Goal: Task Accomplishment & Management: Manage account settings

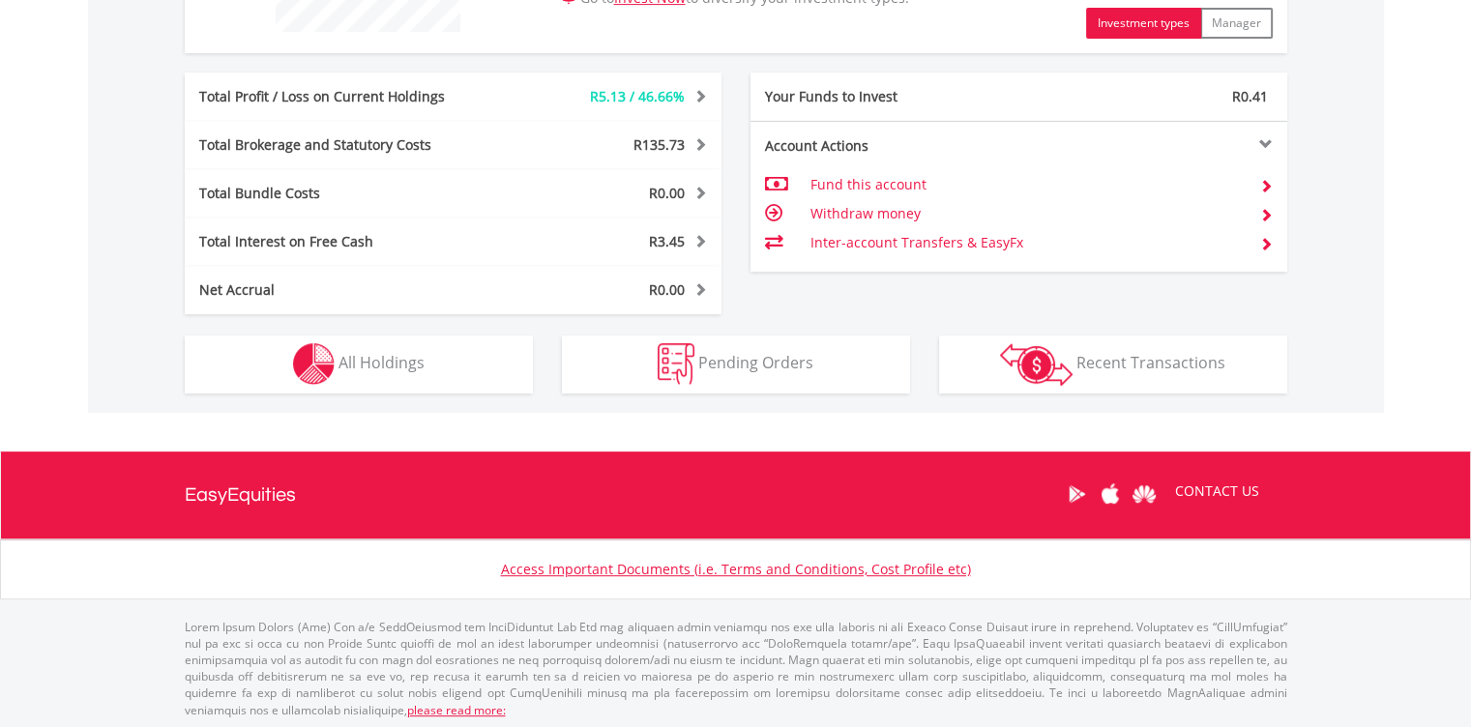
scroll to position [906, 0]
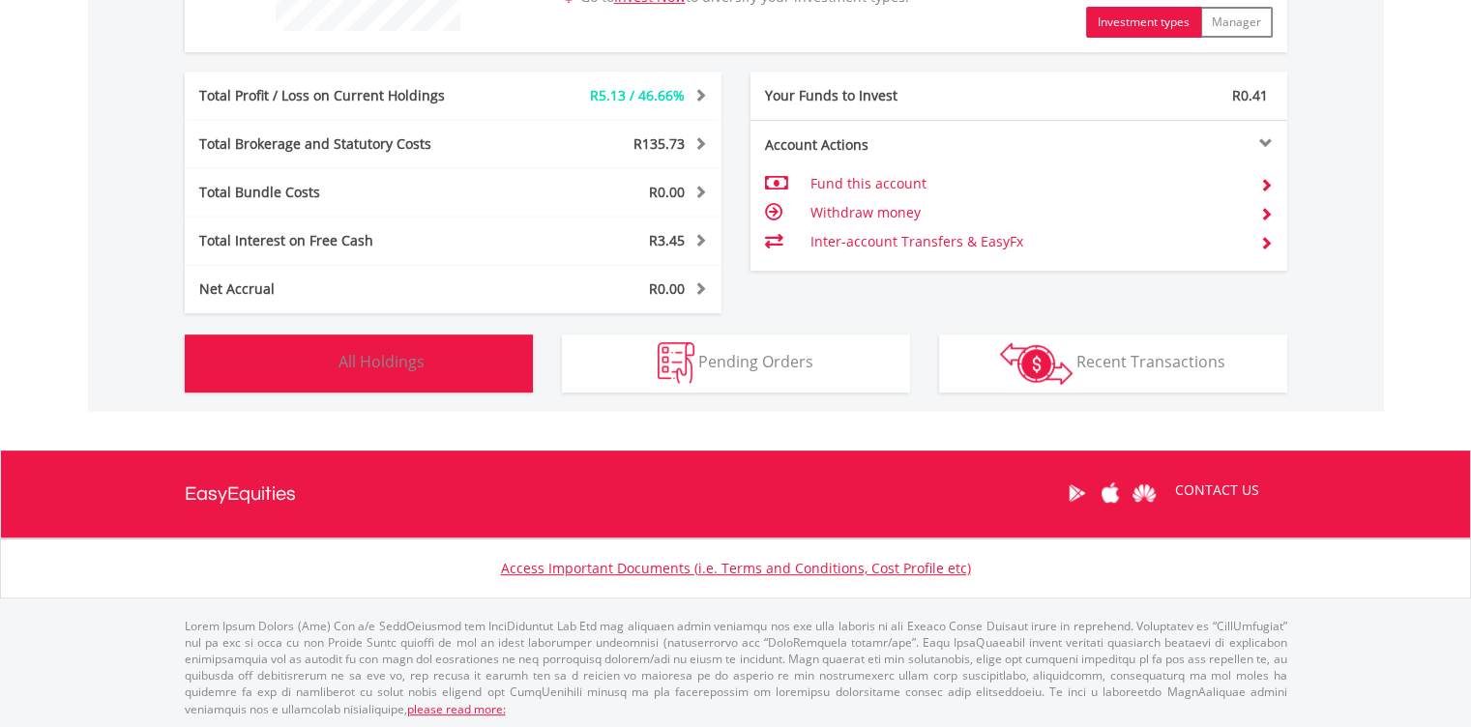
click at [390, 371] on button "Holdings All Holdings" at bounding box center [359, 364] width 348 height 58
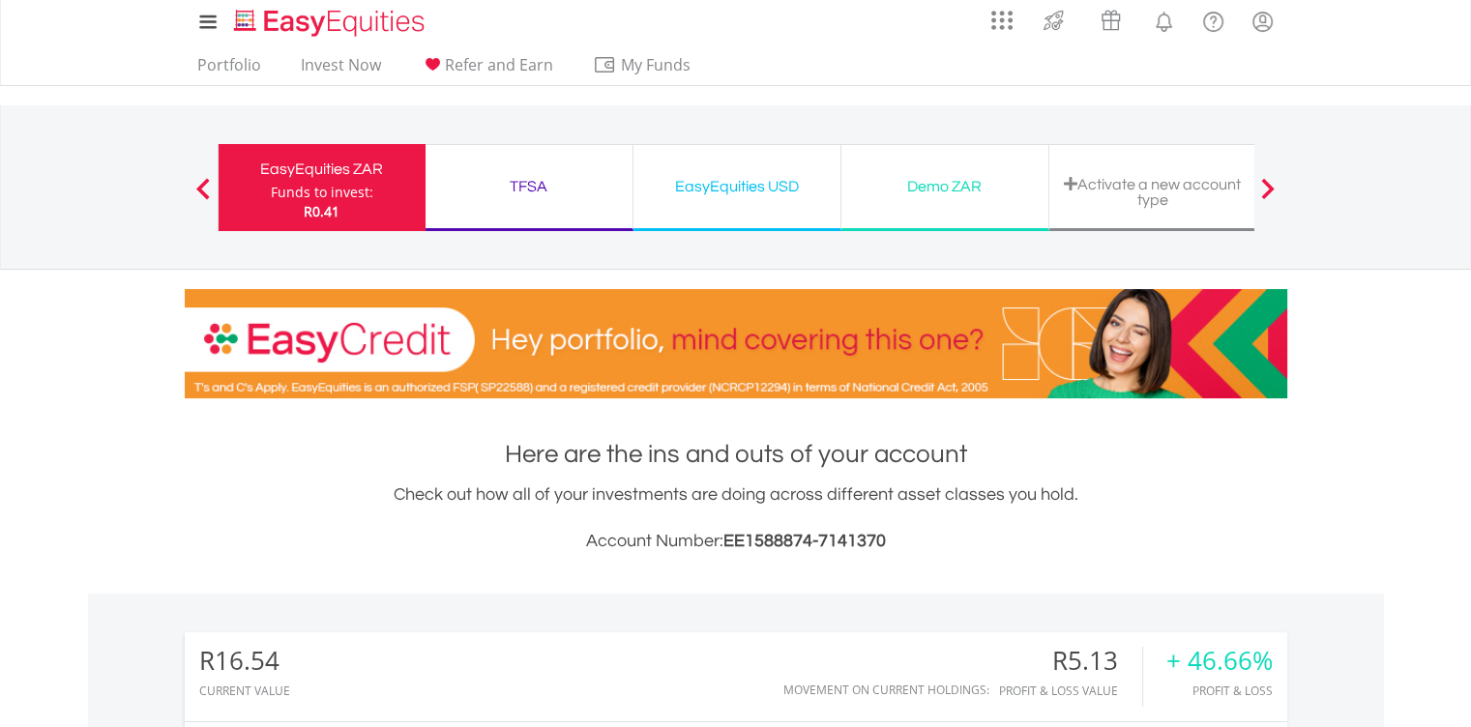
scroll to position [0, 0]
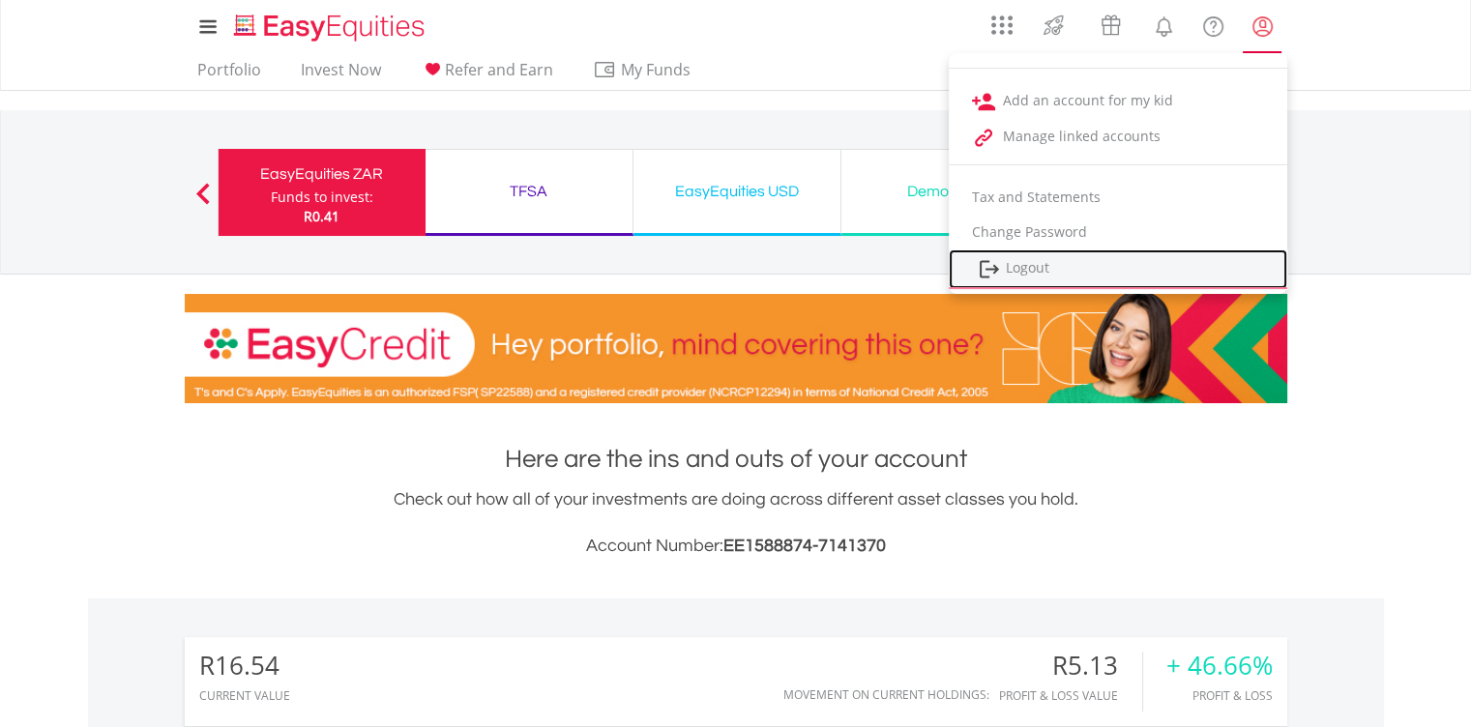
click at [1022, 268] on link "Logout" at bounding box center [1118, 269] width 338 height 40
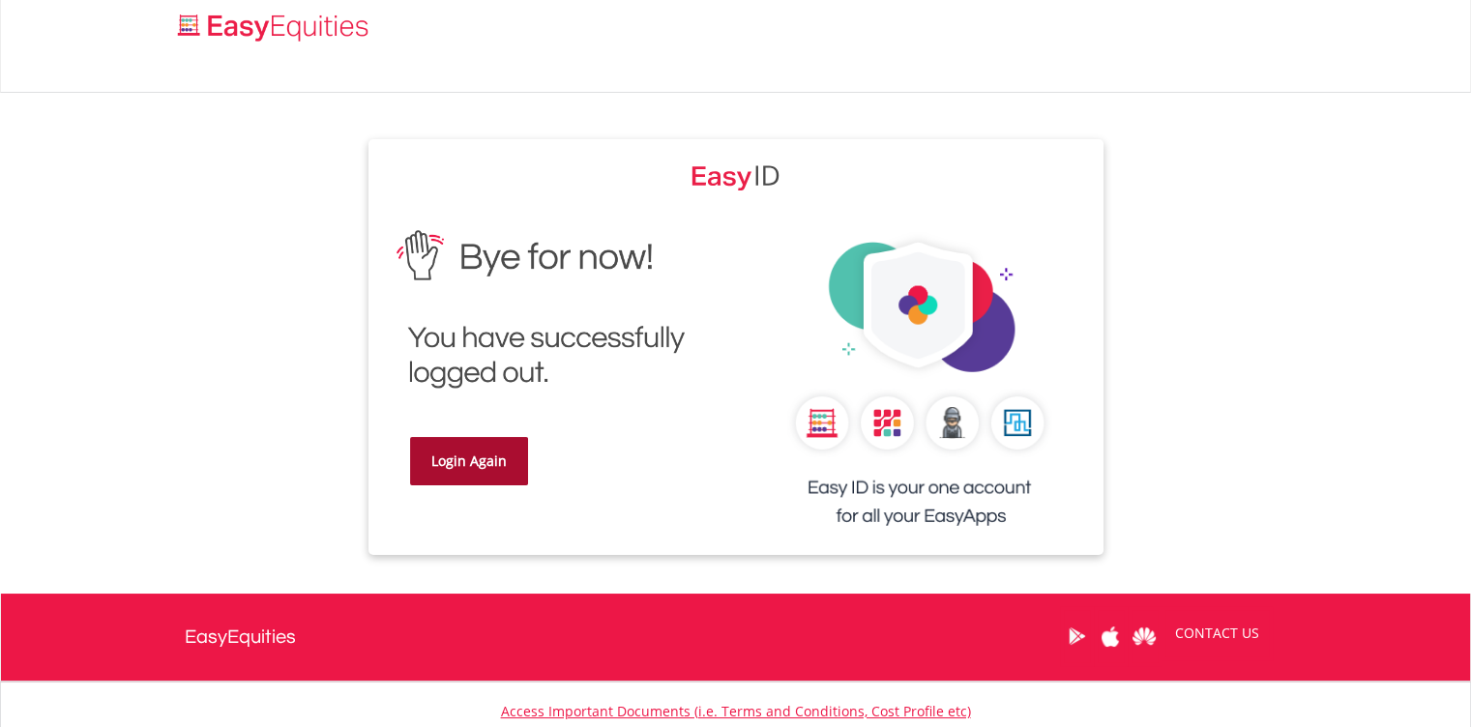
click at [481, 474] on link "Login Again" at bounding box center [469, 461] width 118 height 48
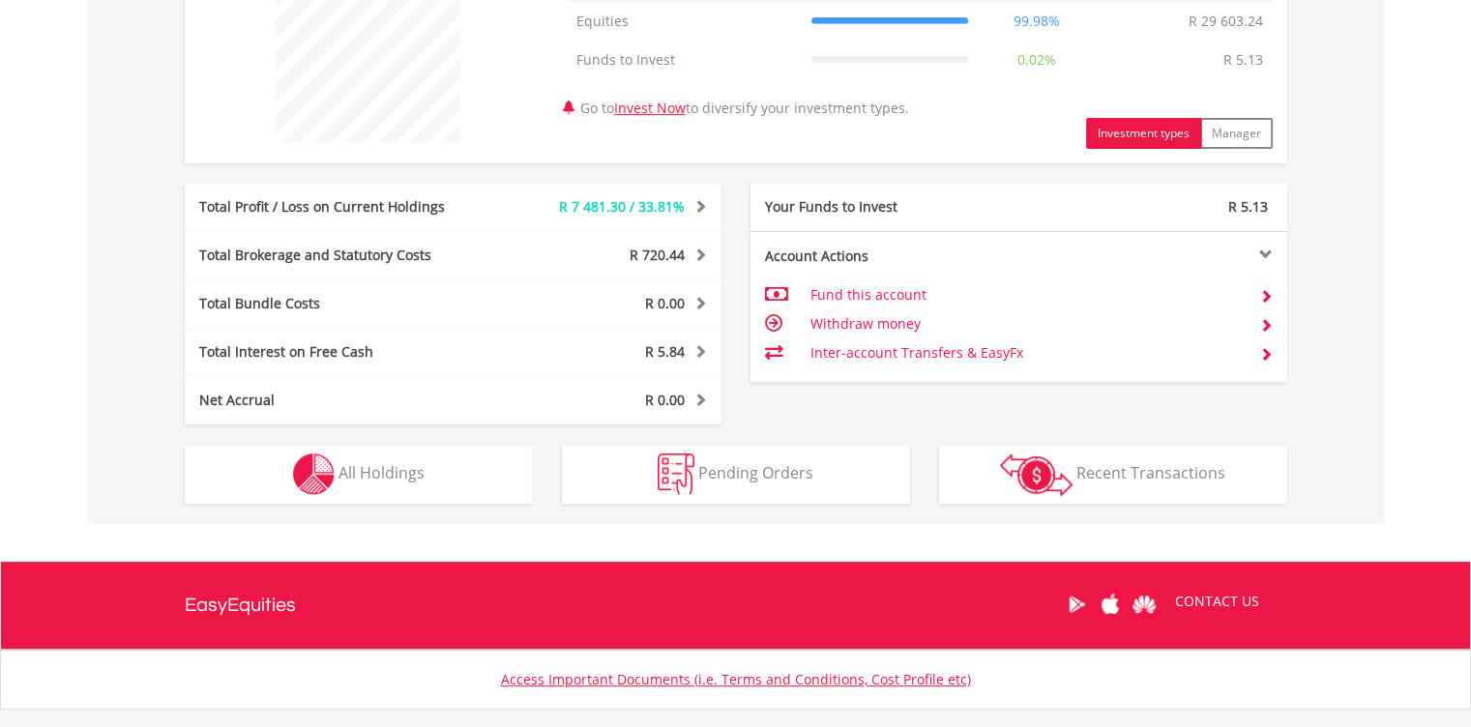
scroll to position [845, 0]
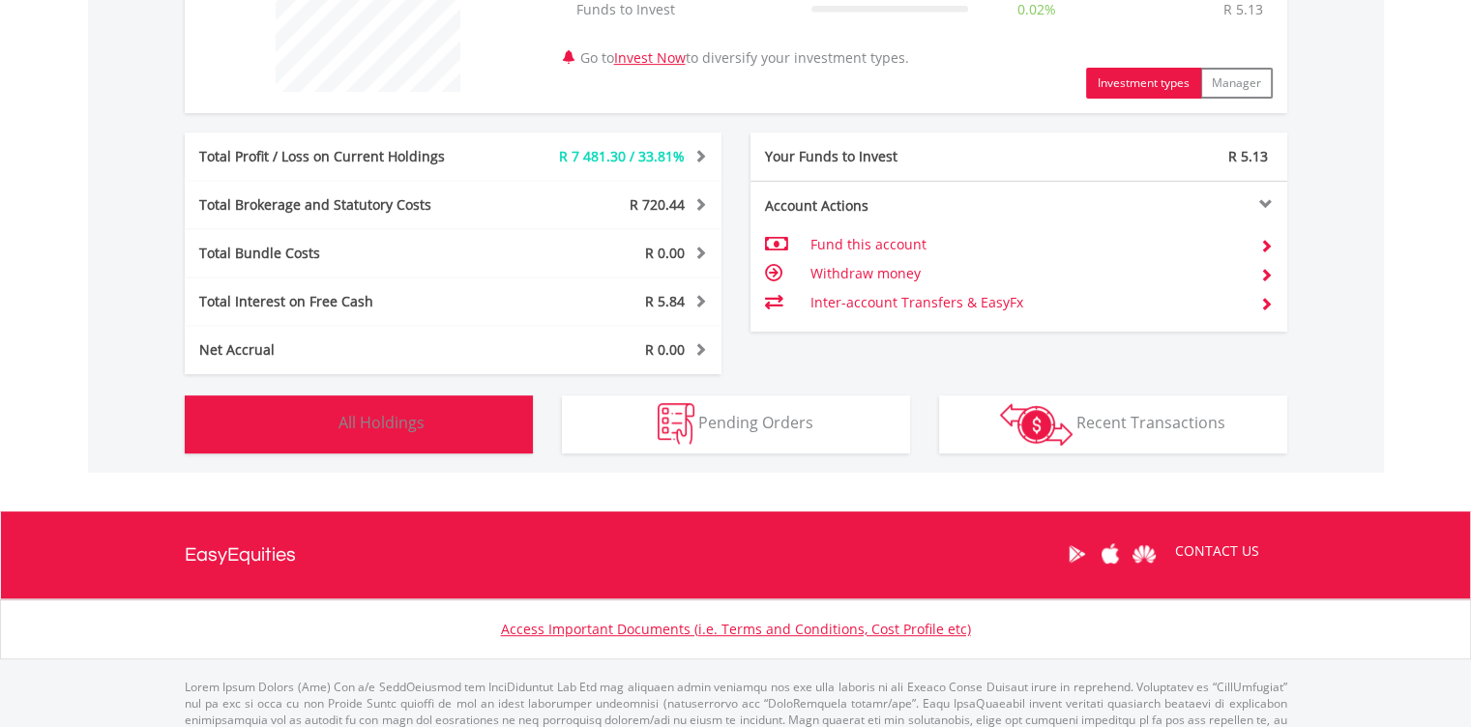
click at [390, 426] on span "All Holdings" at bounding box center [381, 422] width 86 height 21
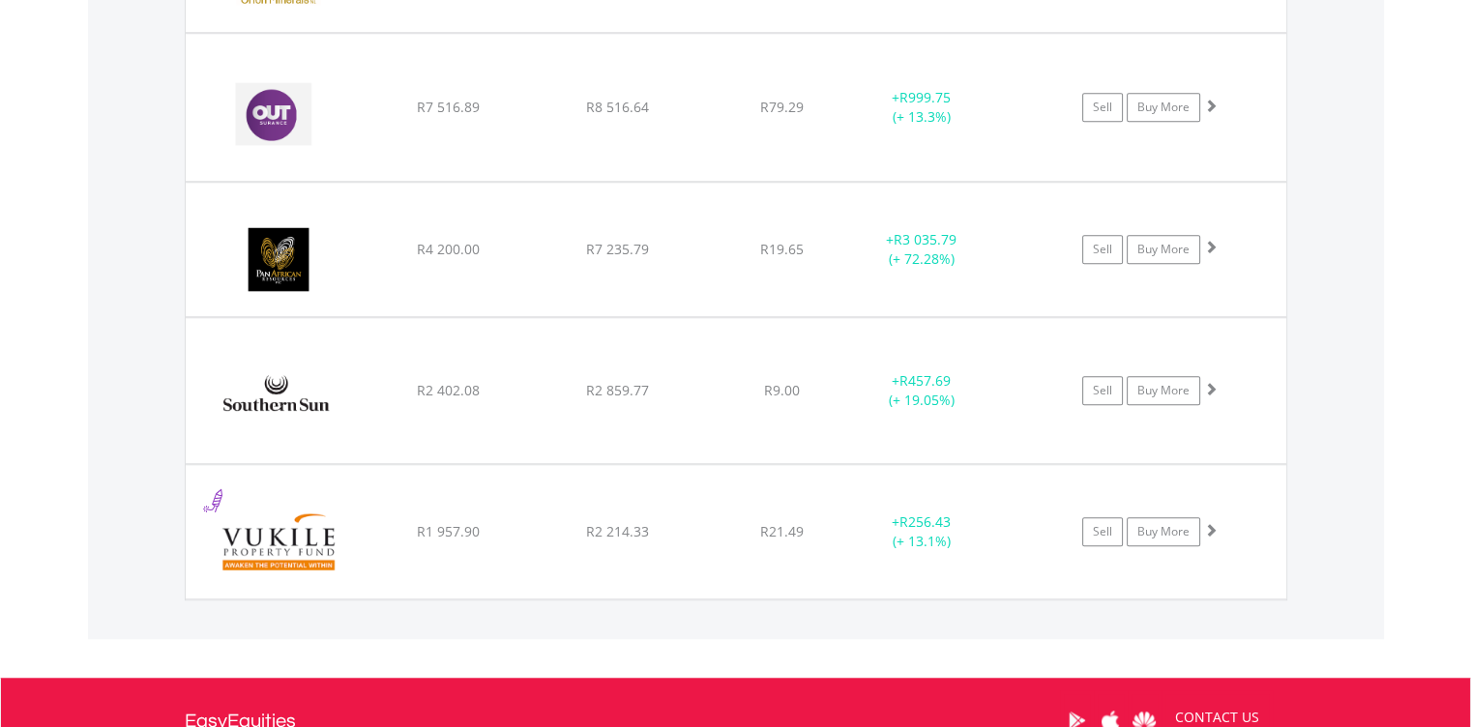
scroll to position [1845, 0]
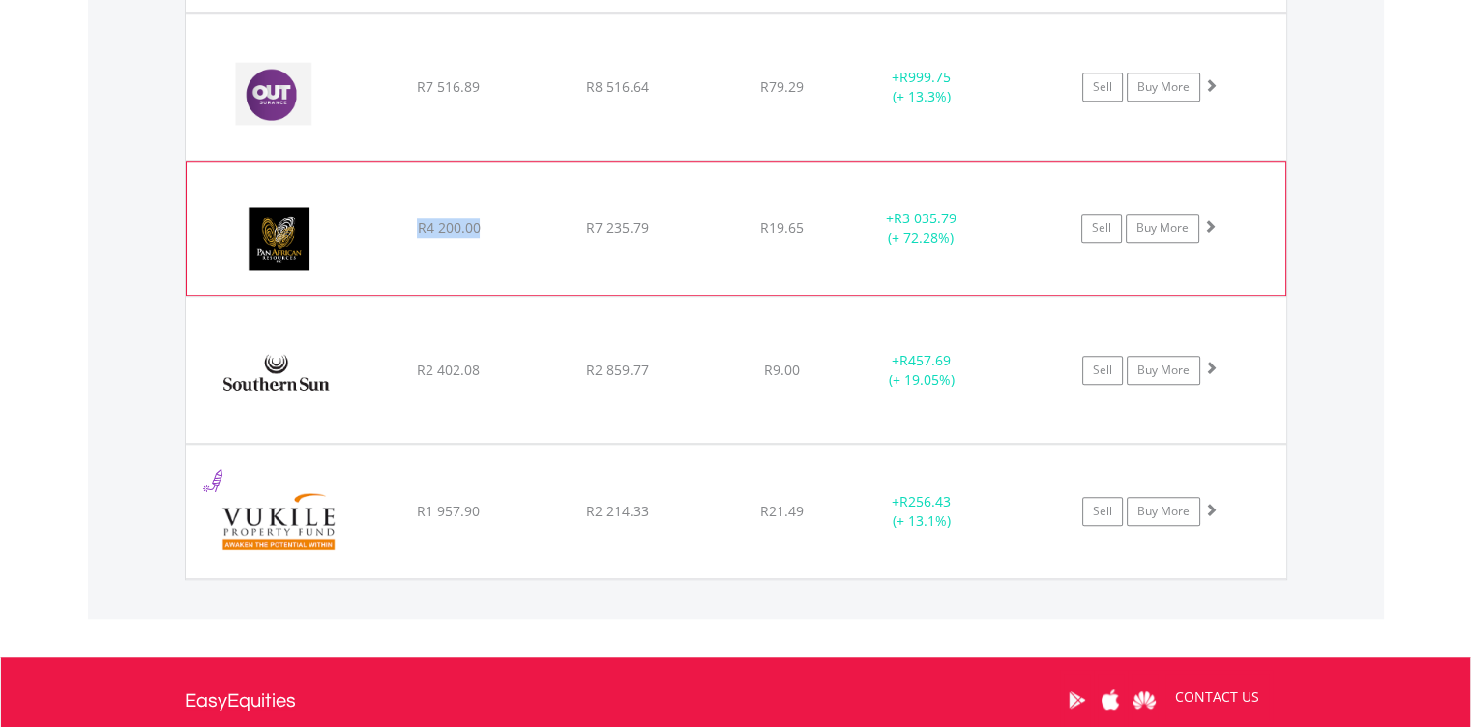
drag, startPoint x: 421, startPoint y: 223, endPoint x: 481, endPoint y: 224, distance: 60.0
click at [481, 224] on div "R4 200.00" at bounding box center [448, 228] width 164 height 19
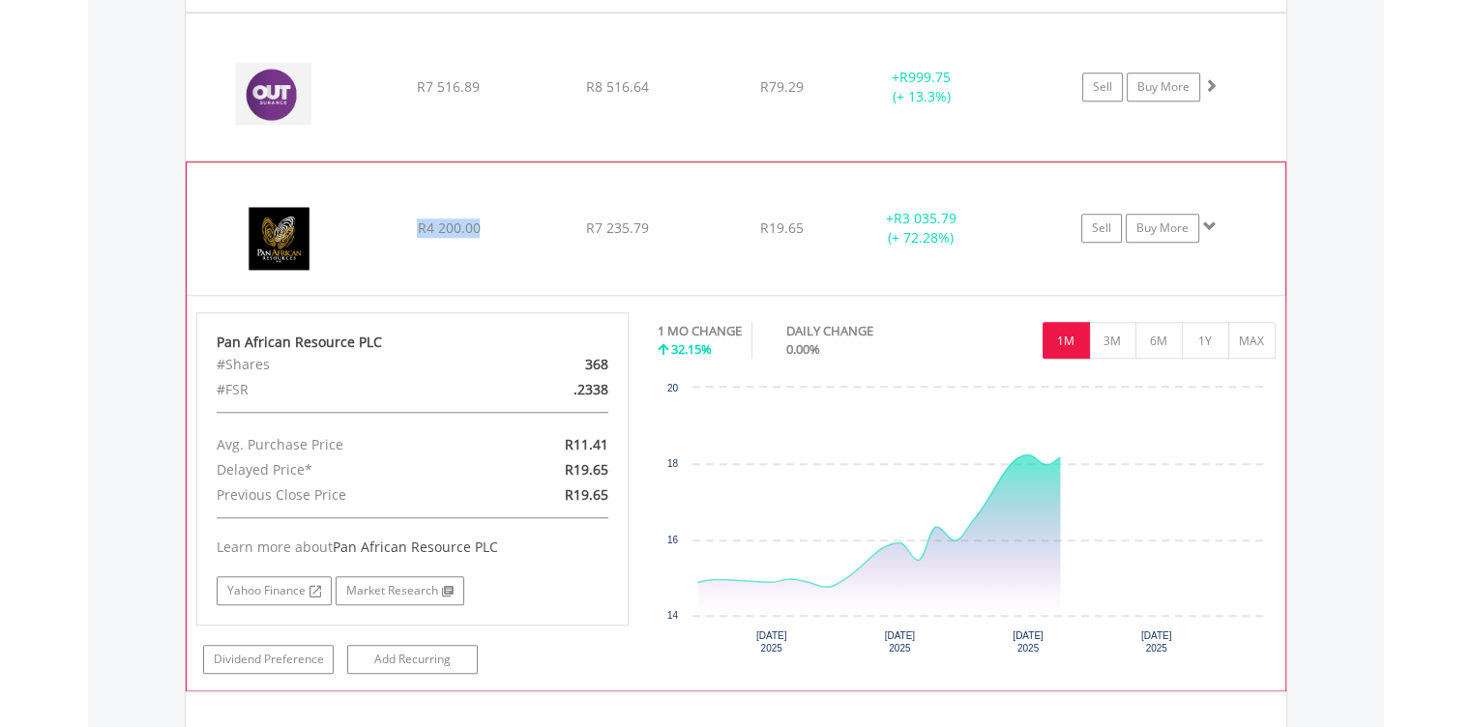
drag, startPoint x: 481, startPoint y: 224, endPoint x: 289, endPoint y: 232, distance: 191.6
click at [289, 232] on img at bounding box center [279, 239] width 166 height 104
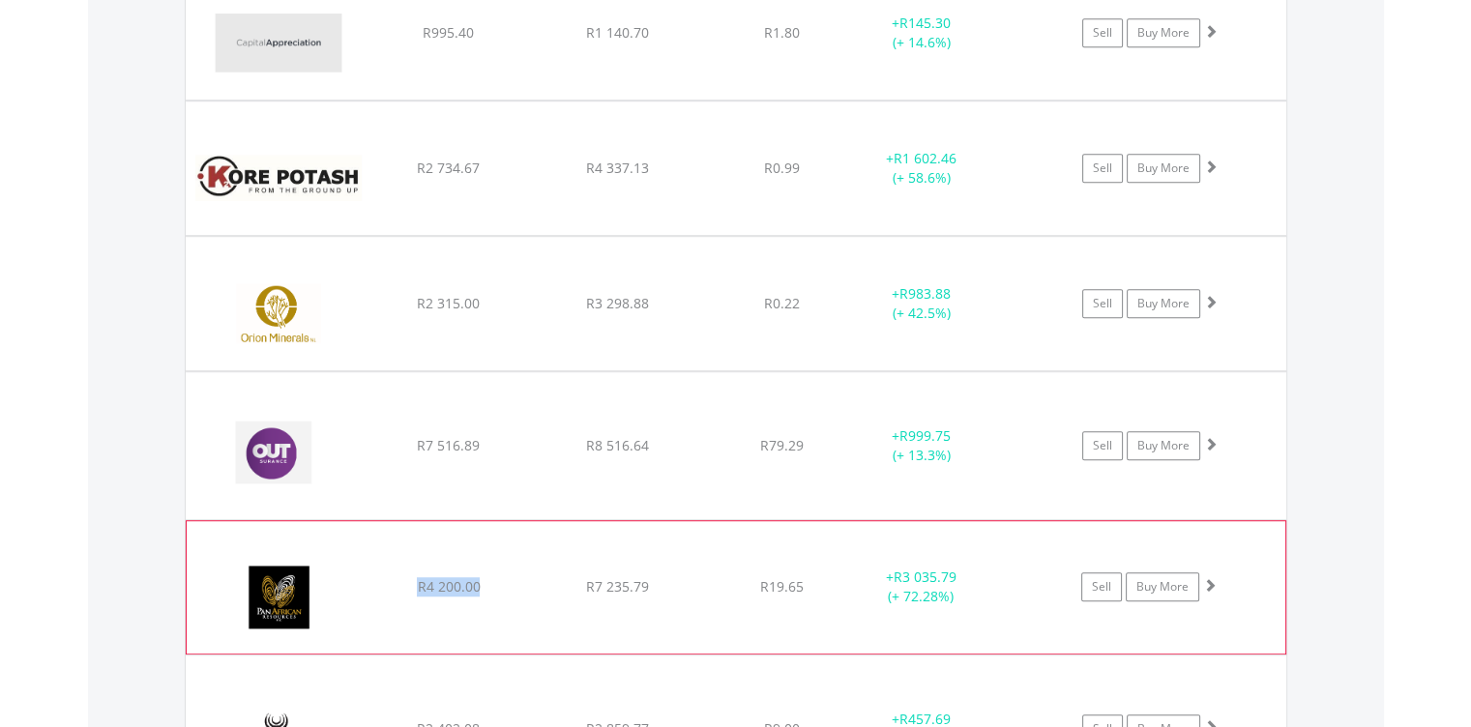
scroll to position [1482, 0]
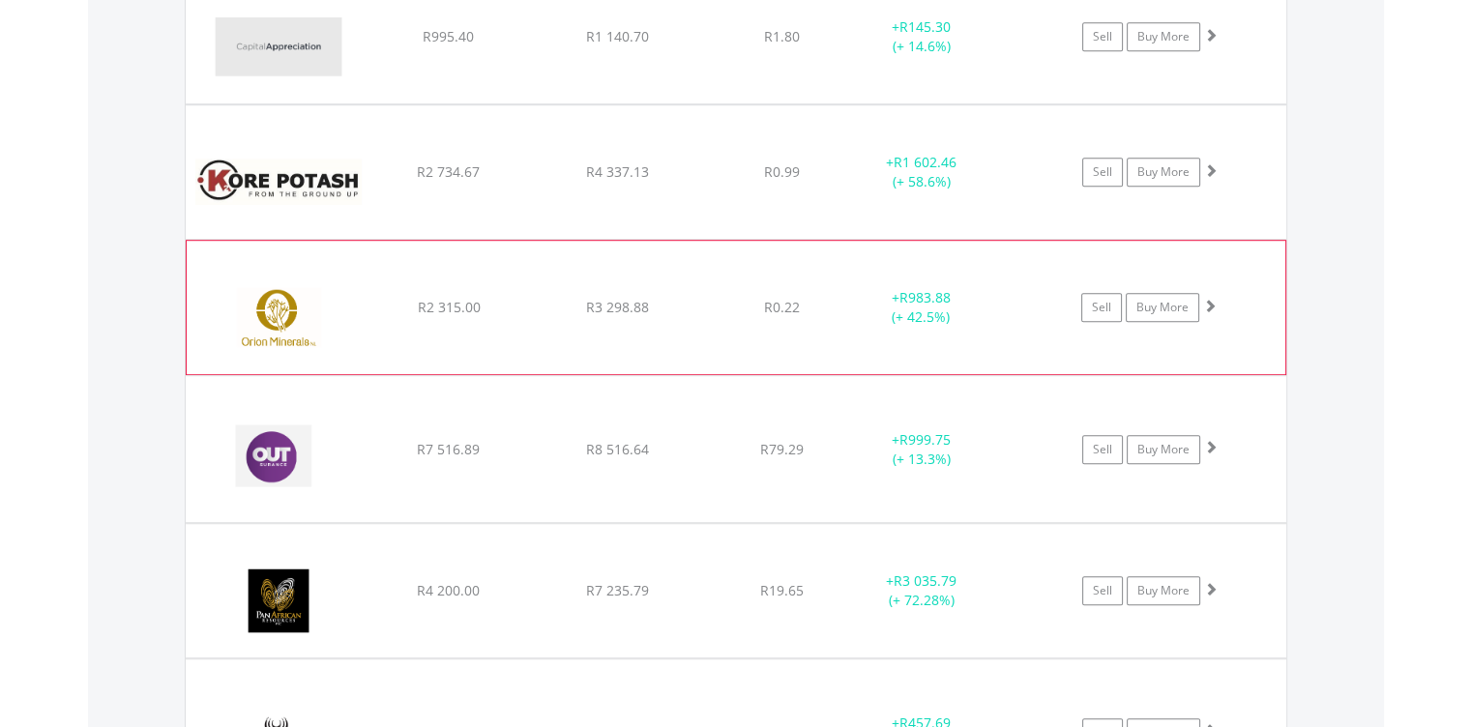
click at [426, 300] on span "R2 315.00" at bounding box center [448, 307] width 63 height 18
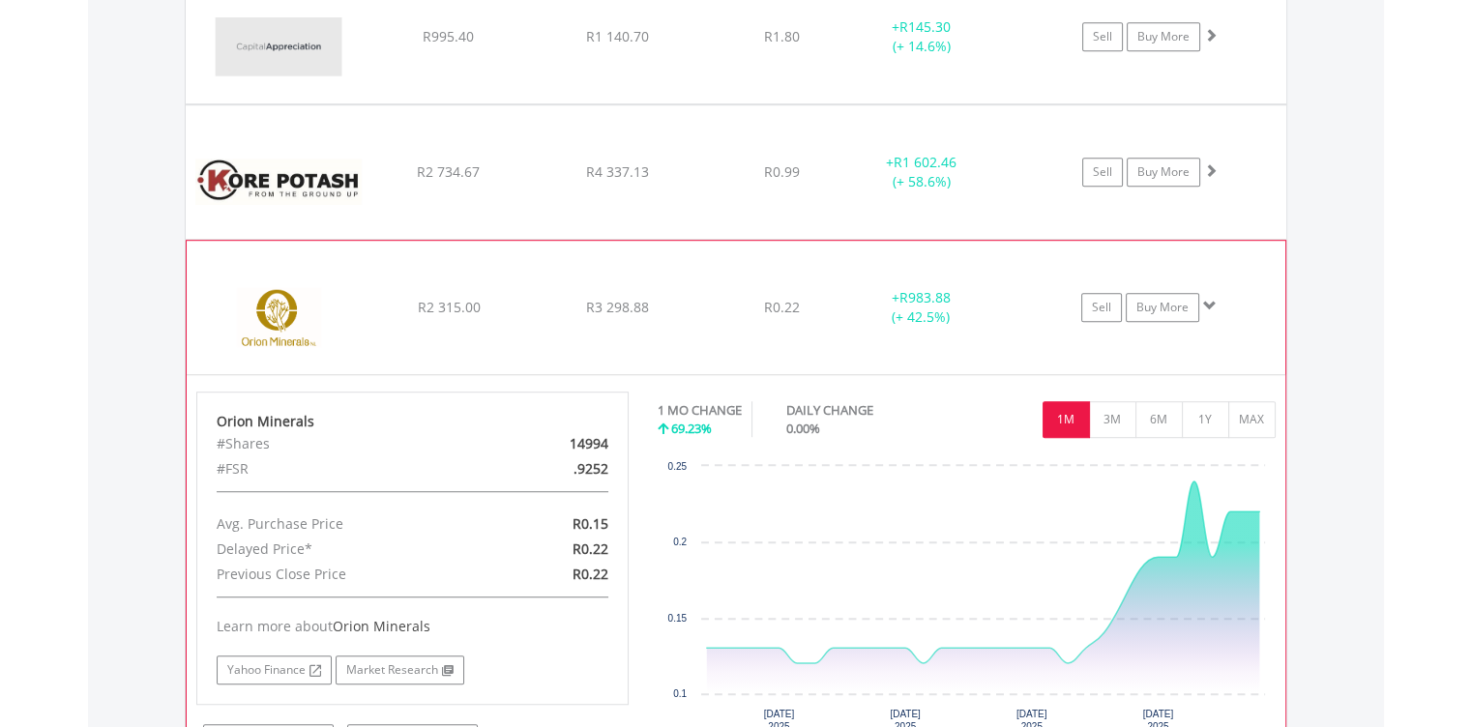
click at [426, 300] on span "R2 315.00" at bounding box center [448, 307] width 63 height 18
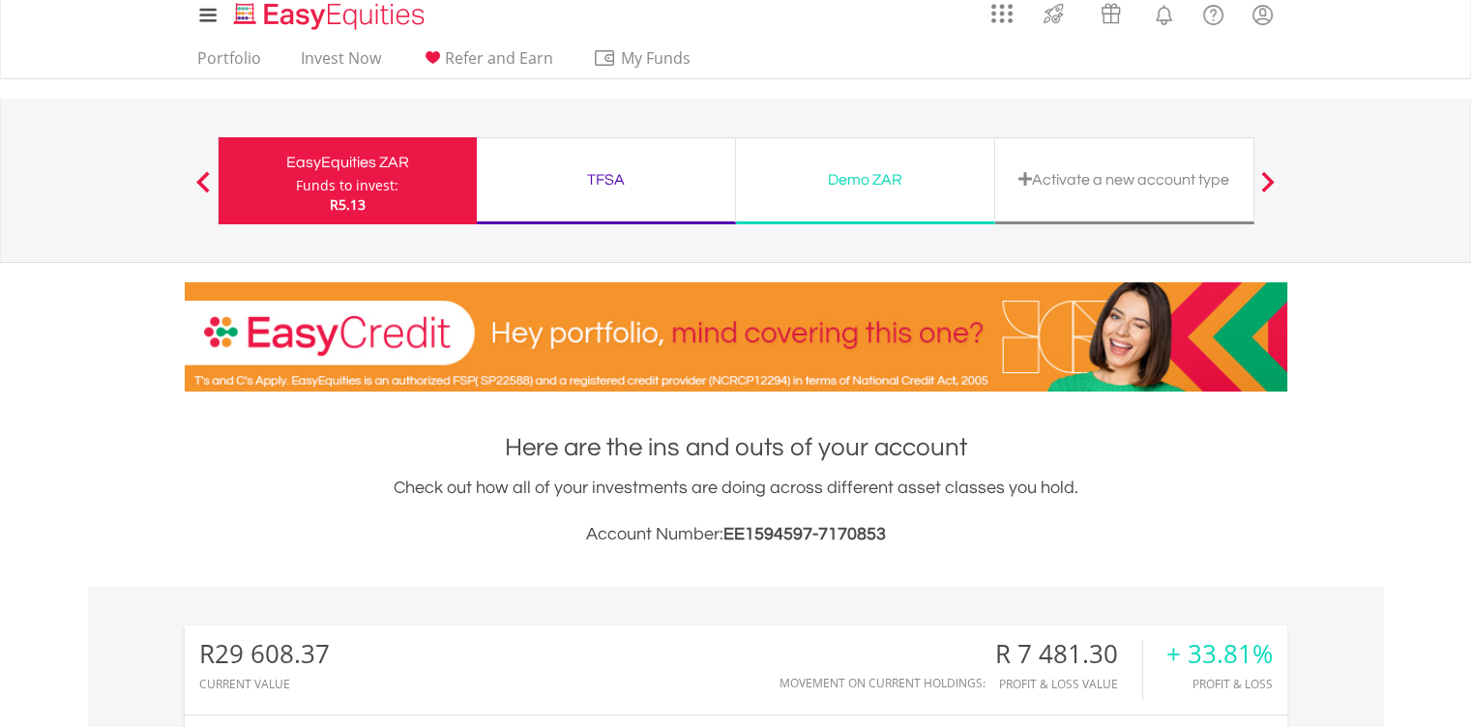
scroll to position [0, 0]
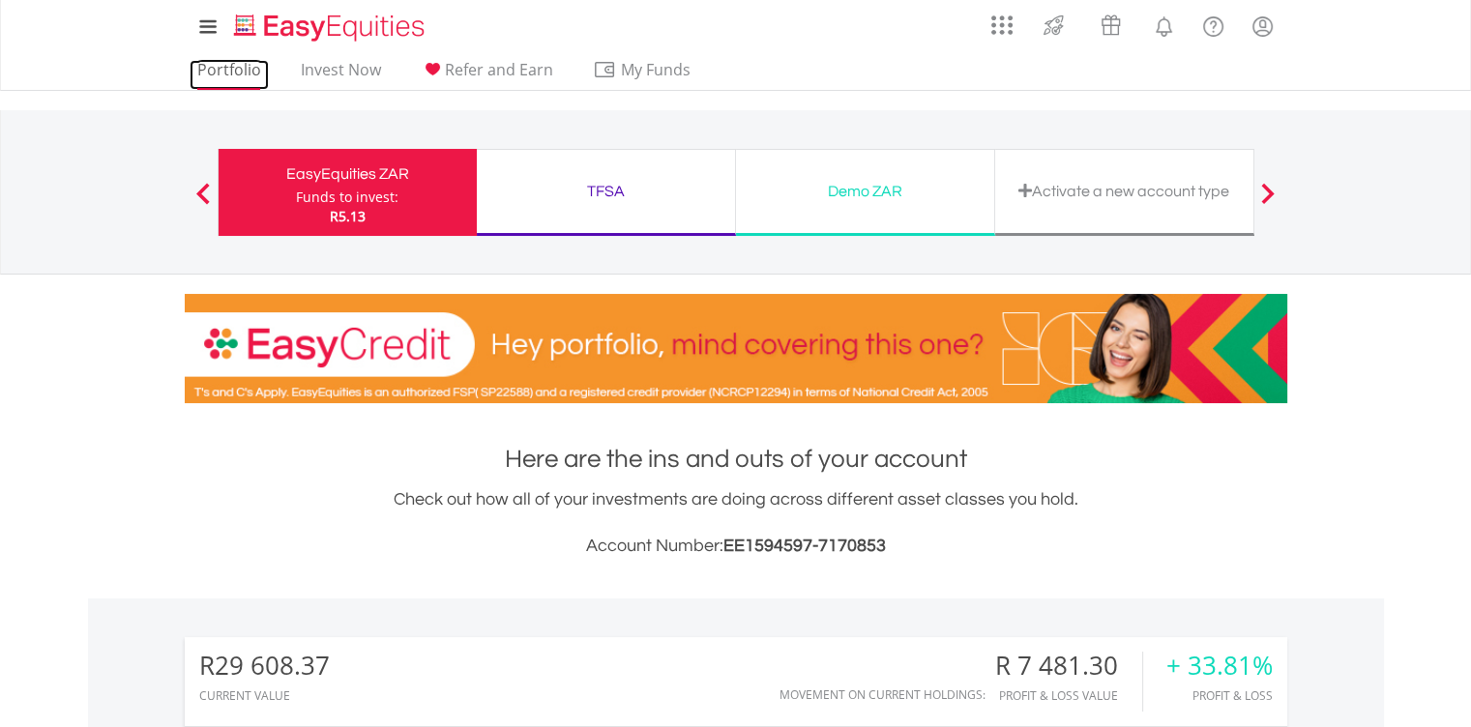
click at [232, 73] on link "Portfolio" at bounding box center [229, 75] width 79 height 30
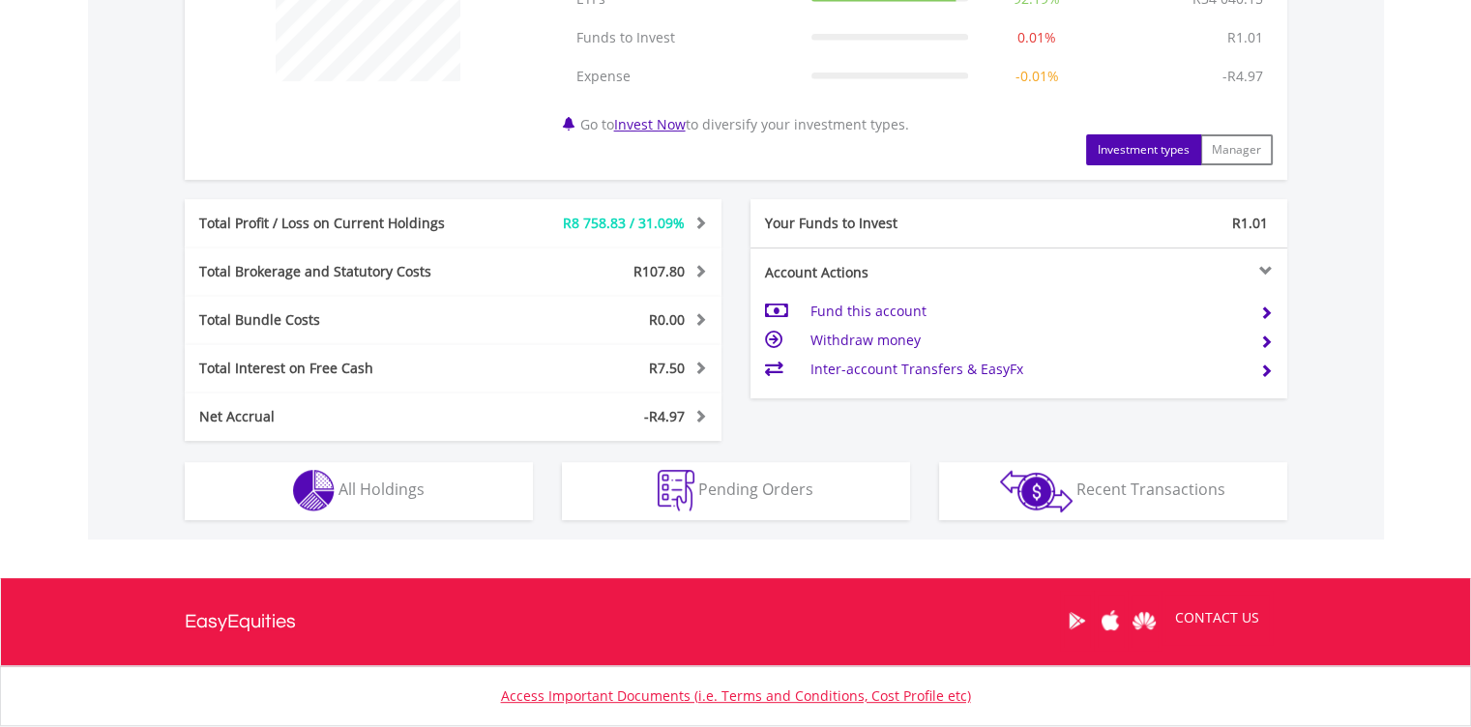
scroll to position [983, 0]
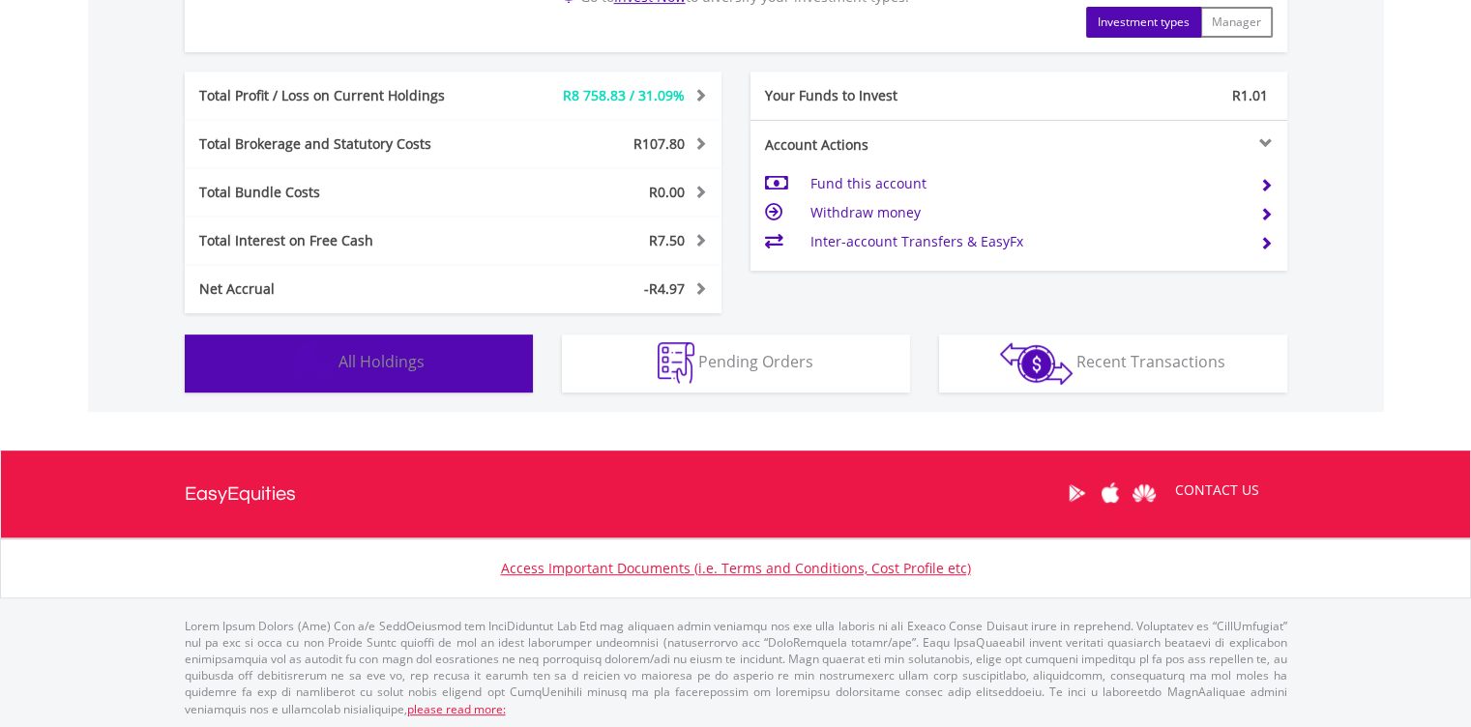
click at [329, 358] on img "button" at bounding box center [314, 363] width 42 height 42
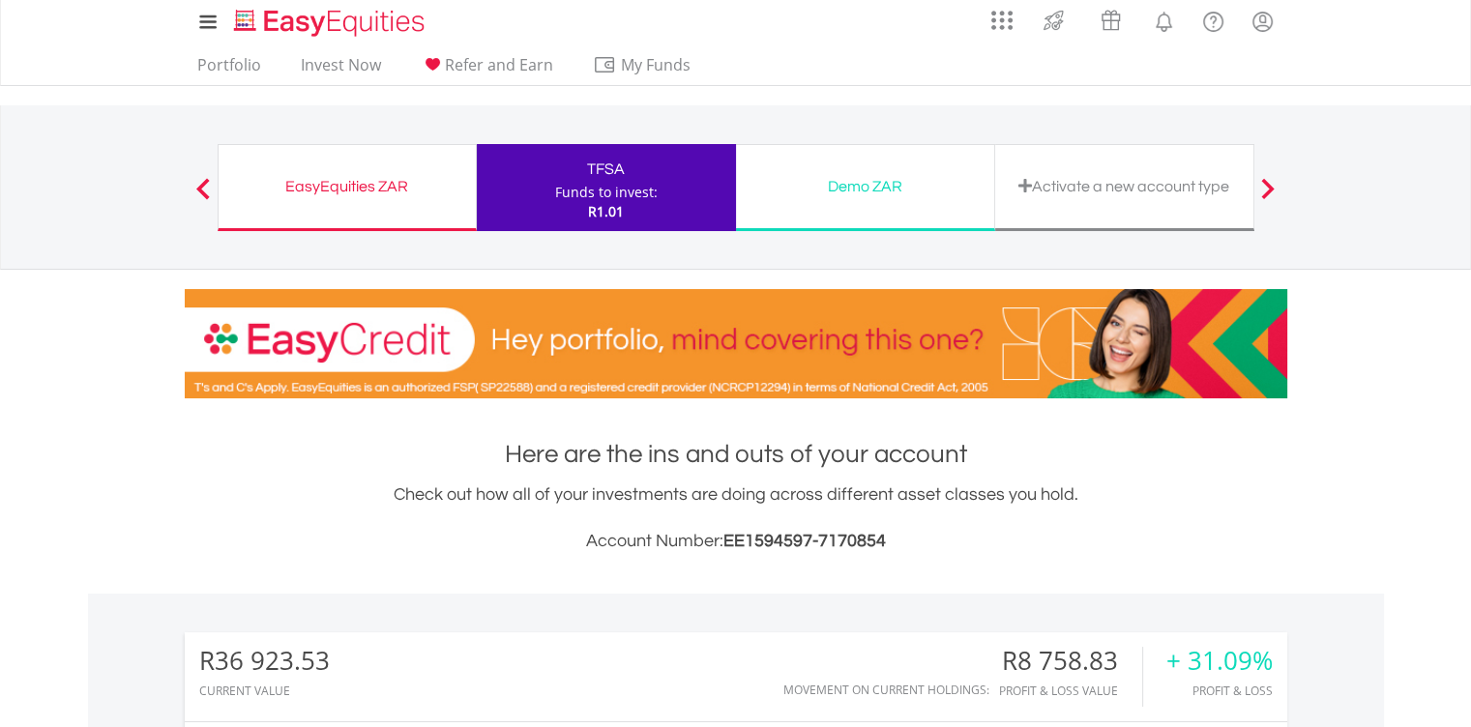
scroll to position [0, 0]
